Goal: Task Accomplishment & Management: Use online tool/utility

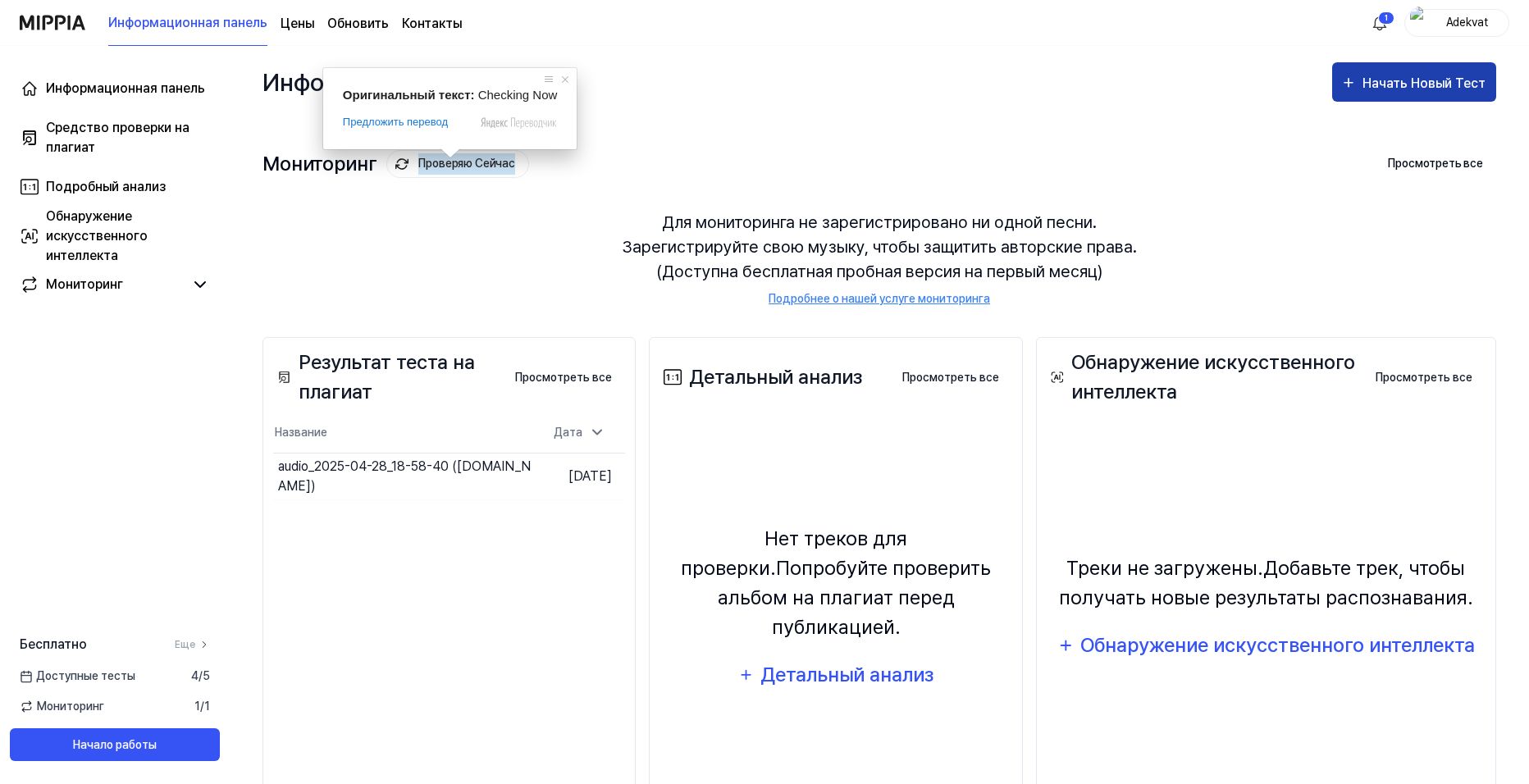
click at [1409, 81] on ya-tr-span "Начать Новый Тест" at bounding box center [1424, 83] width 123 height 16
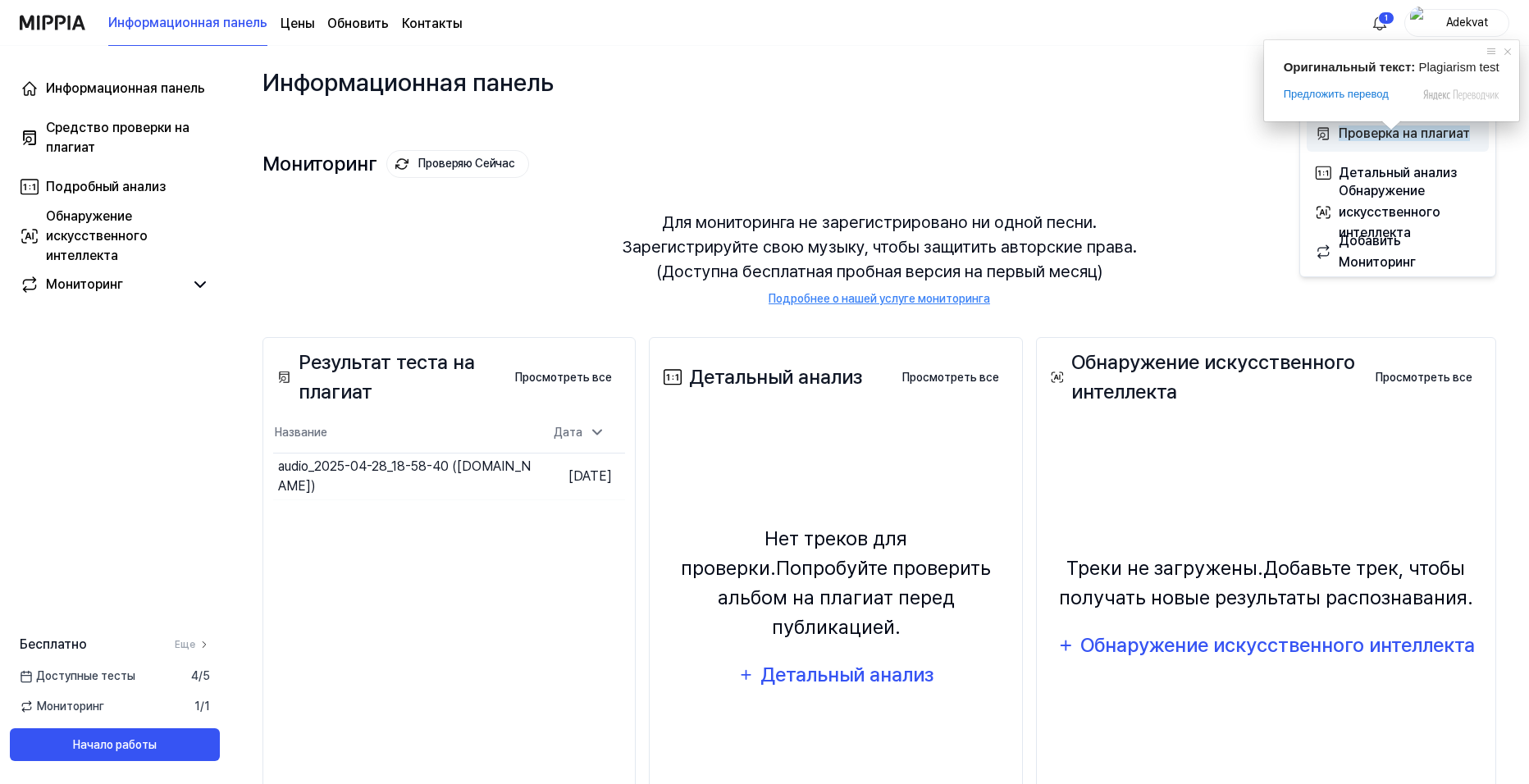
click at [1385, 130] on span at bounding box center [1391, 125] width 21 height 10
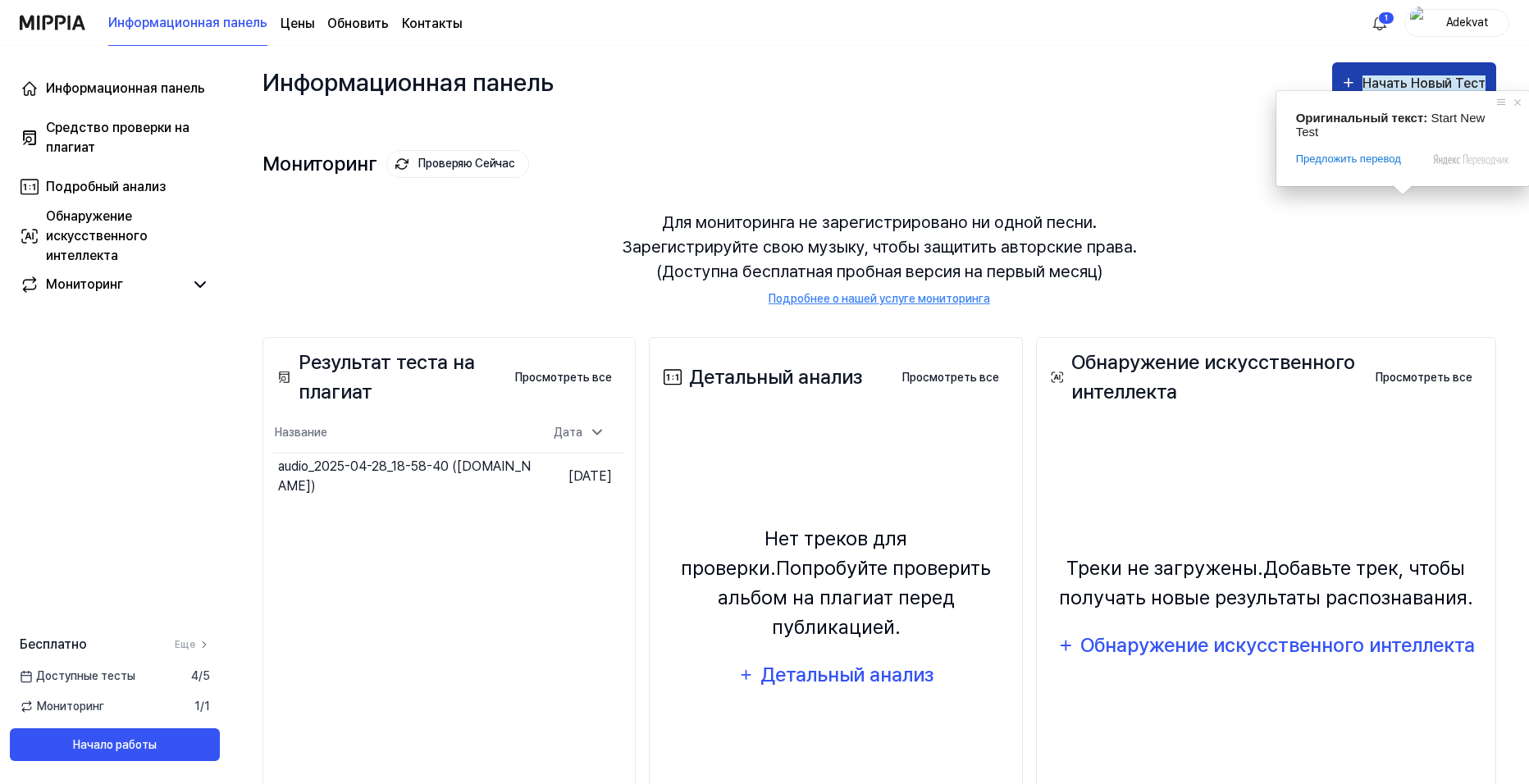
click at [1400, 84] on ya-tr-span "Начать Новый Тест" at bounding box center [1424, 83] width 123 height 16
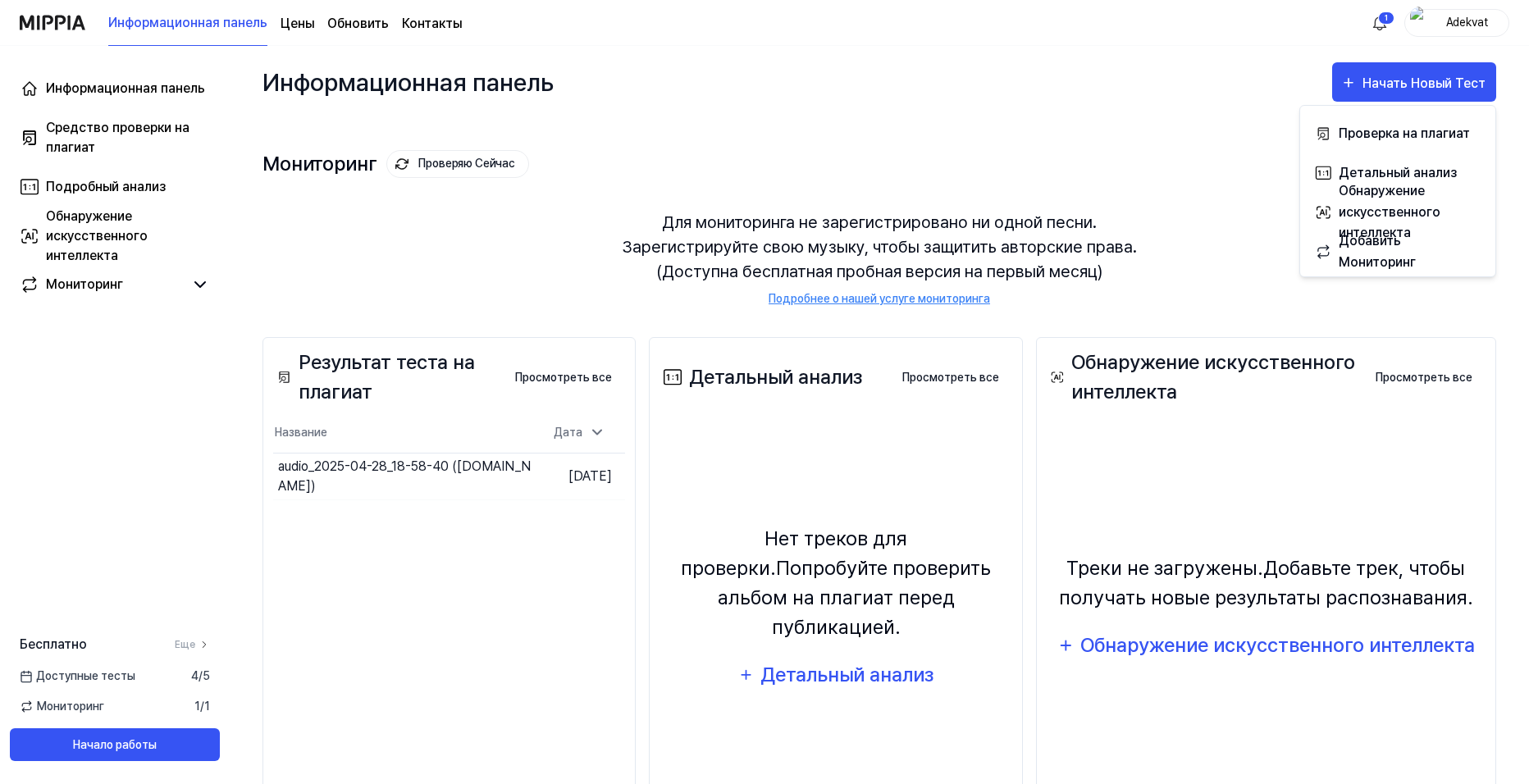
click at [327, 228] on div "Для мониторинга не зарегистрировано ни одной песни. Зарегистрируйте свою музыку…" at bounding box center [879, 259] width 1233 height 137
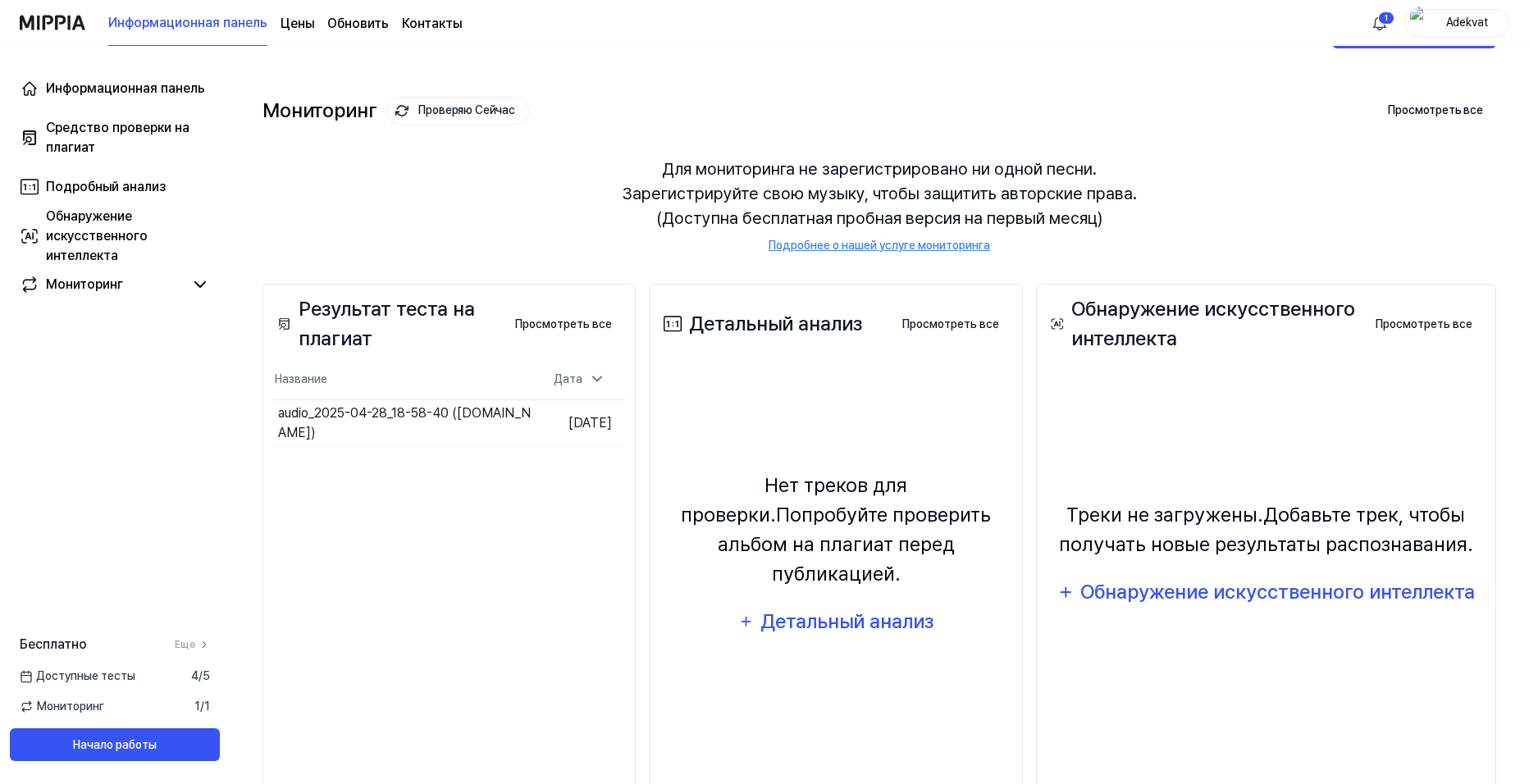
scroll to position [107, 0]
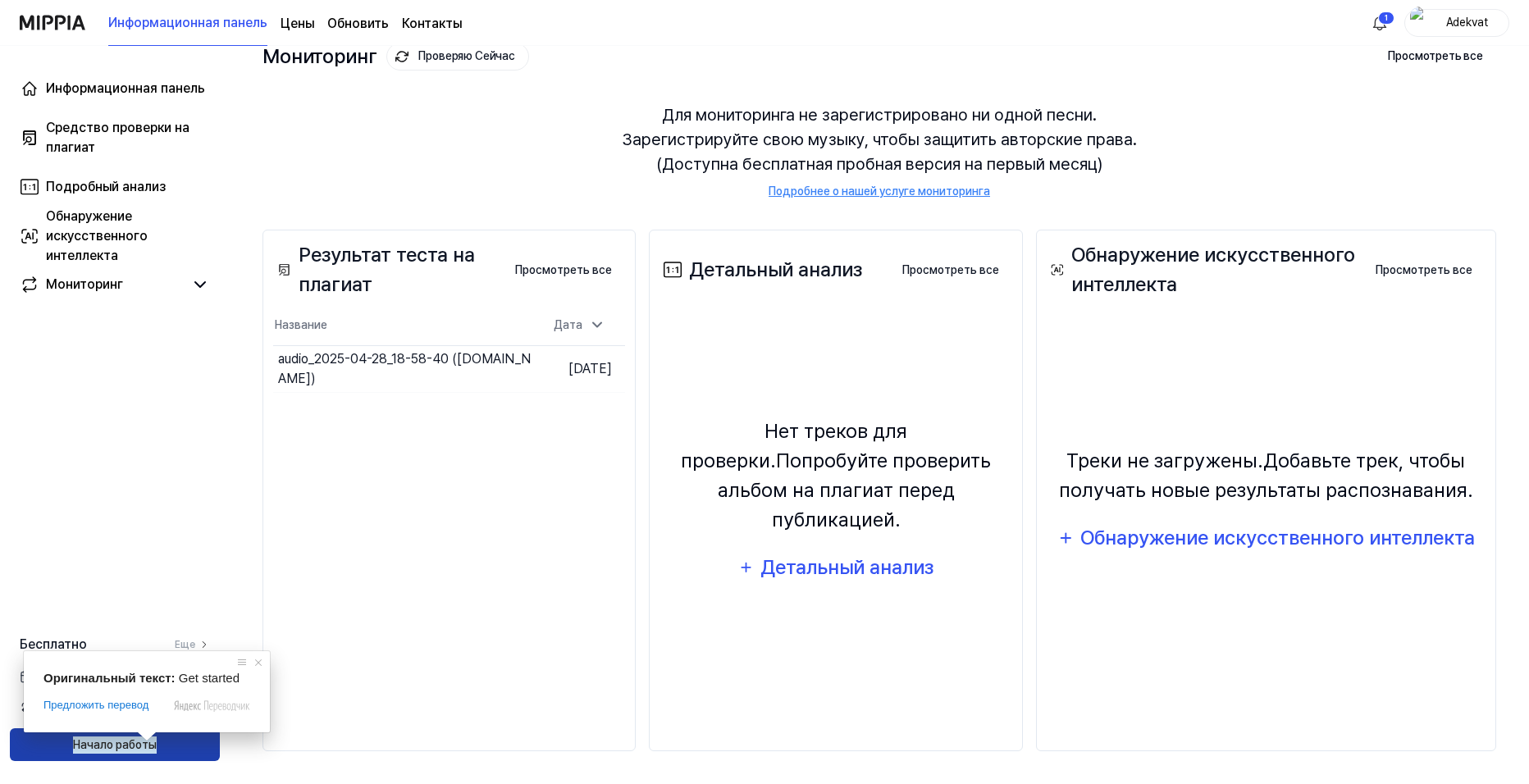
click at [141, 747] on ya-tr-span "Начало работы" at bounding box center [114, 744] width 83 height 17
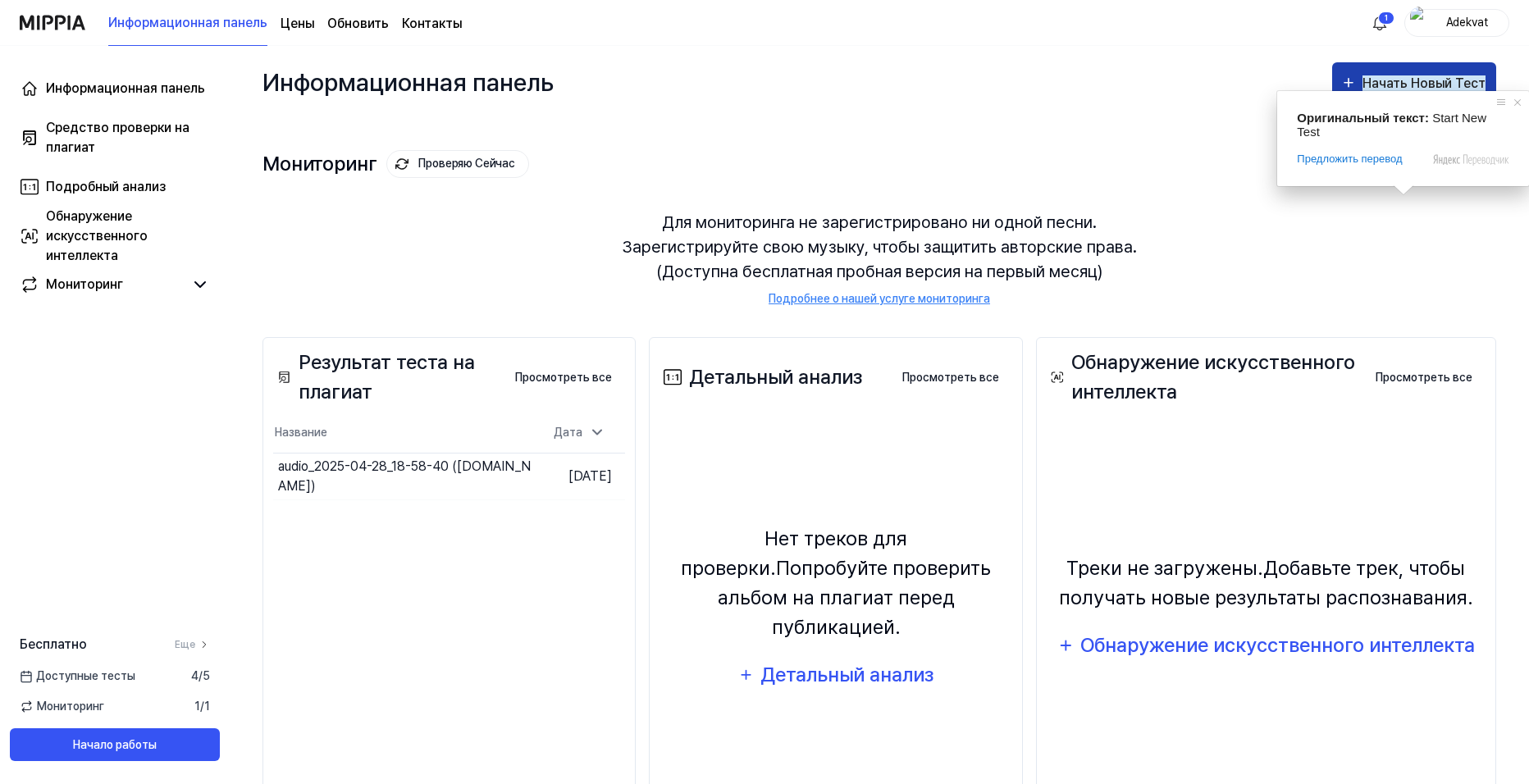
click at [1422, 82] on ya-tr-span "Начать Новый Тест" at bounding box center [1424, 83] width 123 height 16
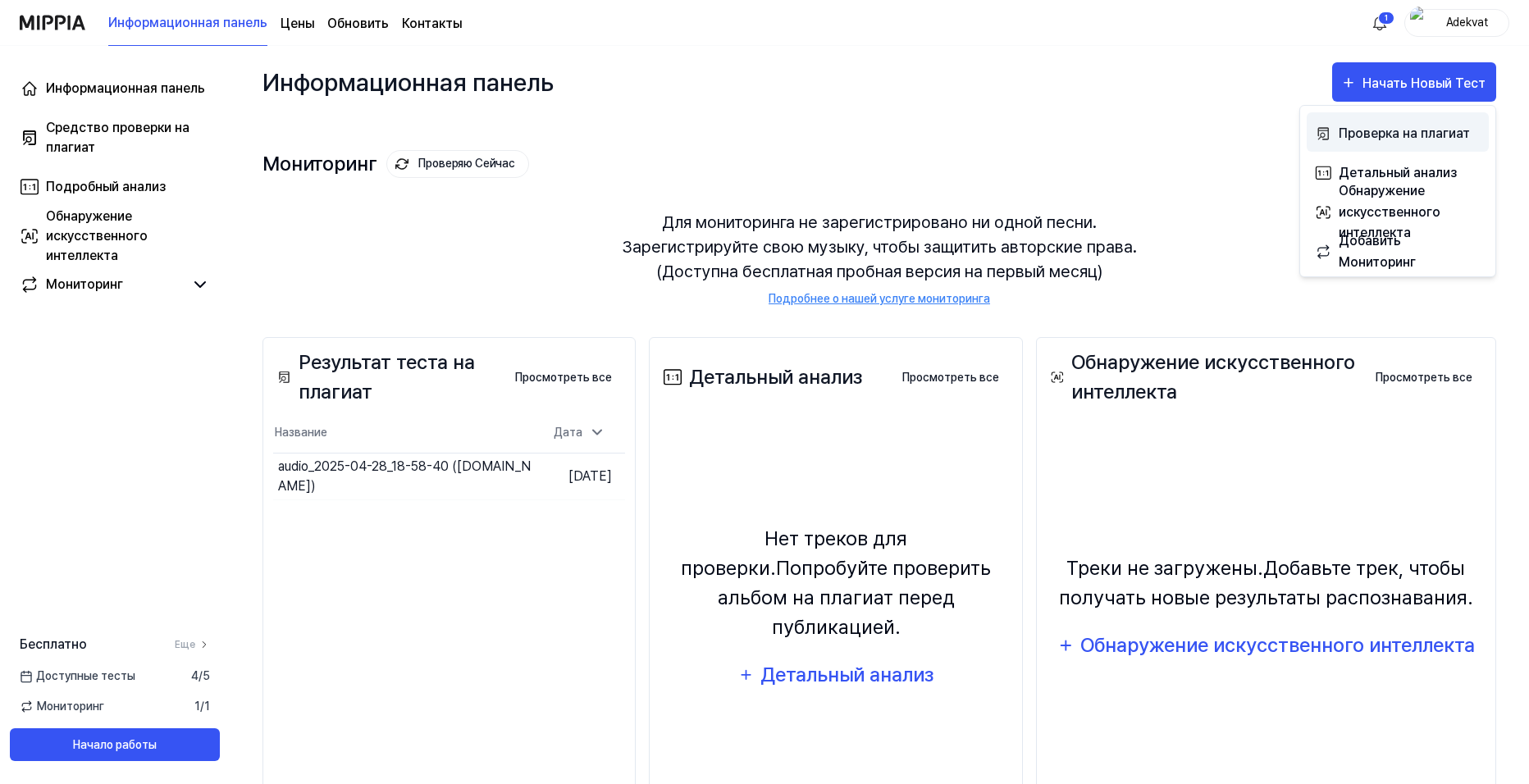
click at [1374, 135] on ya-tr-span "Проверка на плагиат" at bounding box center [1404, 134] width 131 height 16
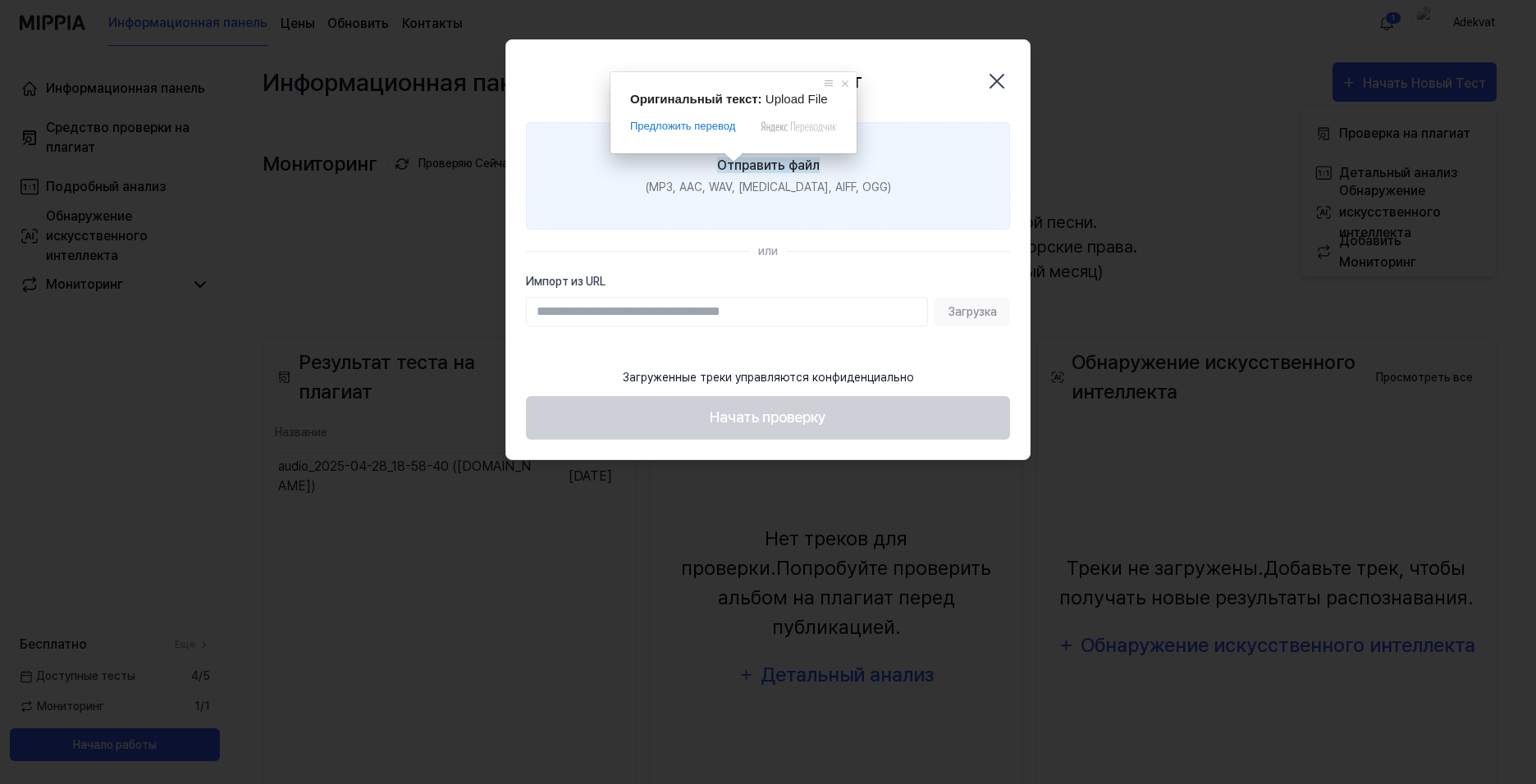
click at [736, 161] on ya-tr-span "Отправить файл" at bounding box center [768, 166] width 103 height 16
click at [0, 0] on input "Отправить файл (MP3, AAC, WAV, [MEDICAL_DATA], AIFF, OGG)" at bounding box center [0, 0] width 0 height 0
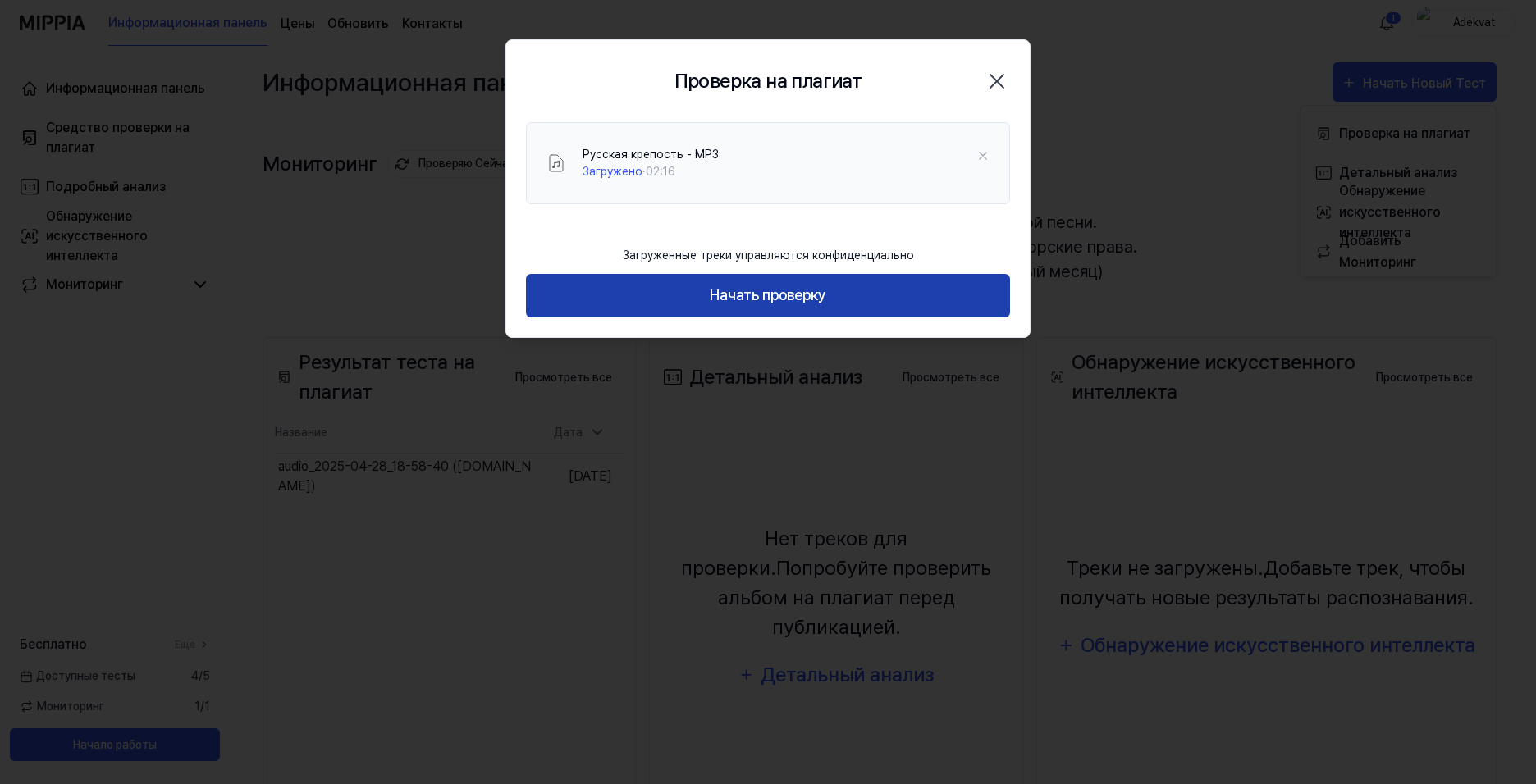
click at [775, 299] on ya-tr-span "Начать проверку" at bounding box center [768, 295] width 116 height 24
